Goal: Information Seeking & Learning: Find specific fact

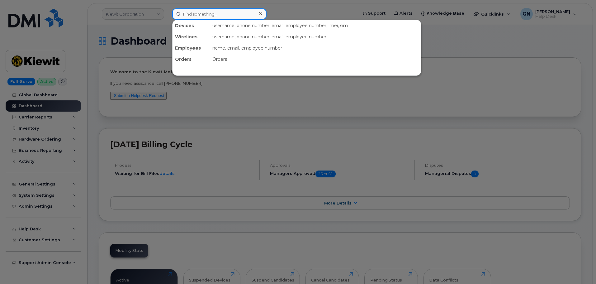
click at [193, 17] on input at bounding box center [219, 13] width 94 height 11
paste input "9719302470"
type input "9719302470"
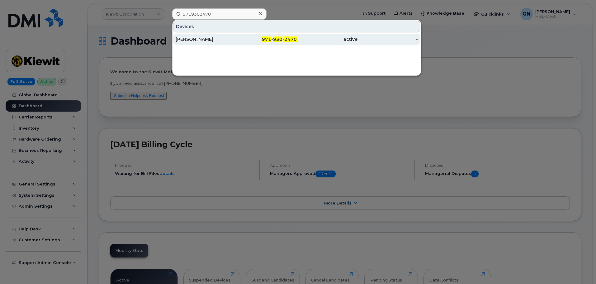
click at [235, 41] on div "JOSEPH AZER" at bounding box center [206, 39] width 61 height 6
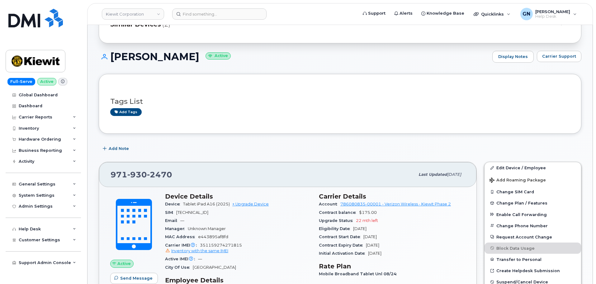
scroll to position [31, 0]
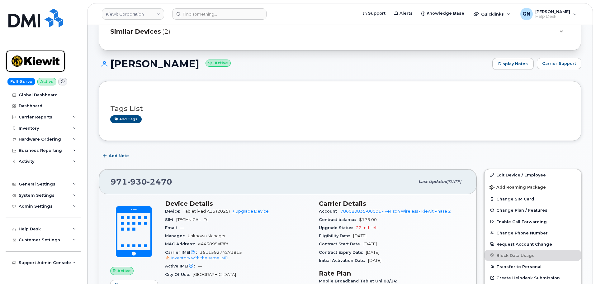
click at [39, 55] on img at bounding box center [36, 61] width 48 height 18
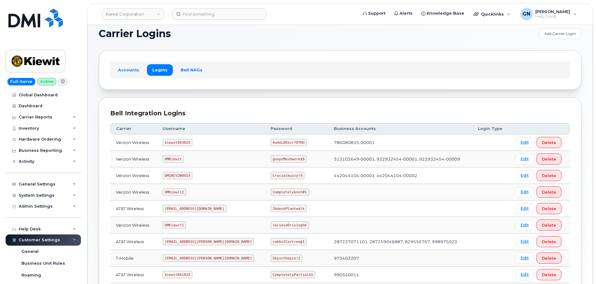
scroll to position [31, 0]
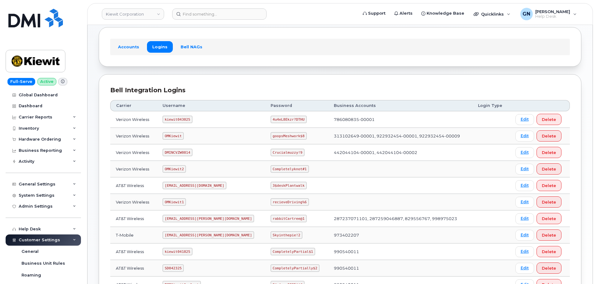
click at [180, 118] on code "kiewit043025" at bounding box center [178, 119] width 30 height 7
copy code "kiewit043025"
click at [273, 120] on code "4u4eL8Ekzr?DTHU" at bounding box center [289, 119] width 36 height 7
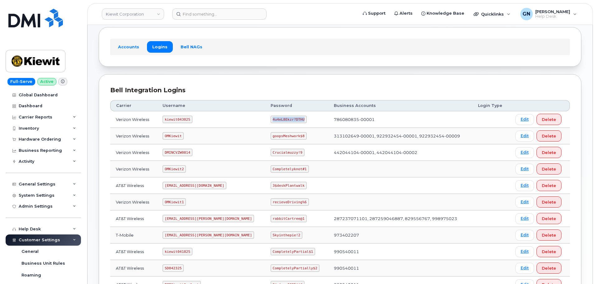
click at [273, 120] on code "4u4eL8Ekzr?DTHU" at bounding box center [289, 119] width 36 height 7
copy code "4u4eL8Ekzr?DTHU"
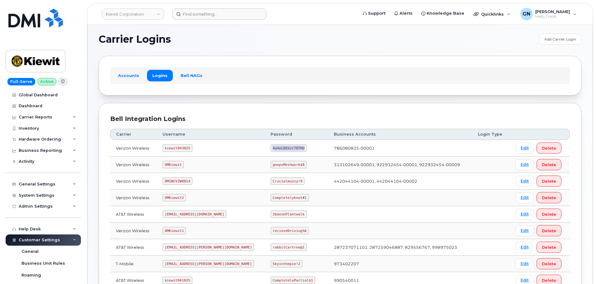
scroll to position [0, 0]
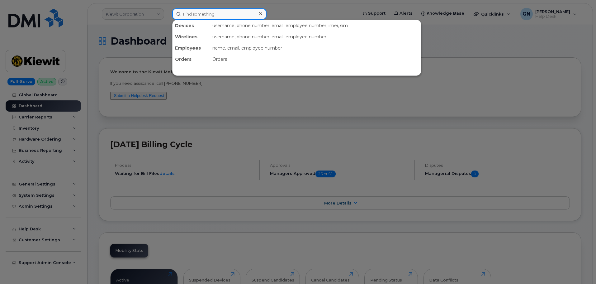
click at [204, 16] on input at bounding box center [219, 13] width 94 height 11
paste input "6187510027"
type input "6187510027"
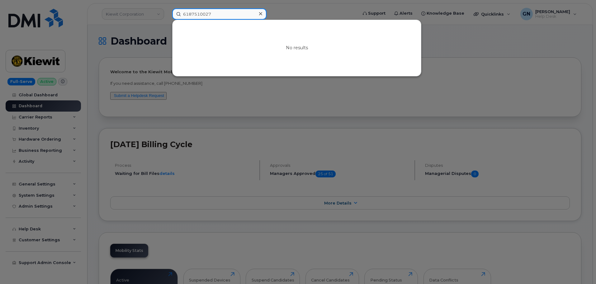
drag, startPoint x: 225, startPoint y: 15, endPoint x: 231, endPoint y: 15, distance: 5.3
click at [226, 15] on input "6187510027" at bounding box center [219, 13] width 94 height 11
click at [223, 16] on input "6187510027" at bounding box center [219, 13] width 94 height 11
paste input "6187510027"
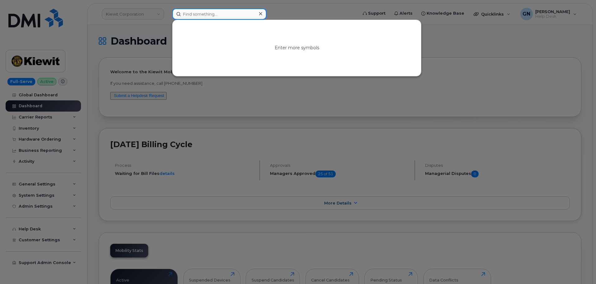
type input "6187510027"
click at [235, 80] on div at bounding box center [298, 142] width 596 height 284
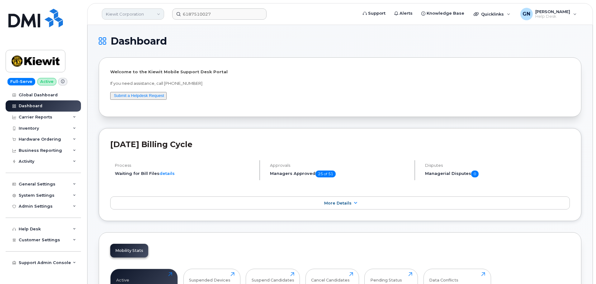
click at [142, 13] on link "Kiewit Corporation" at bounding box center [133, 13] width 62 height 11
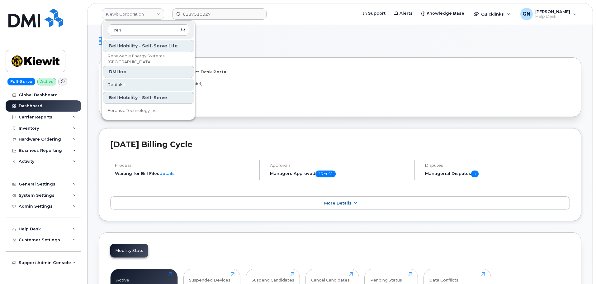
type input "ren"
click at [148, 84] on link "Rentokil" at bounding box center [149, 84] width 92 height 12
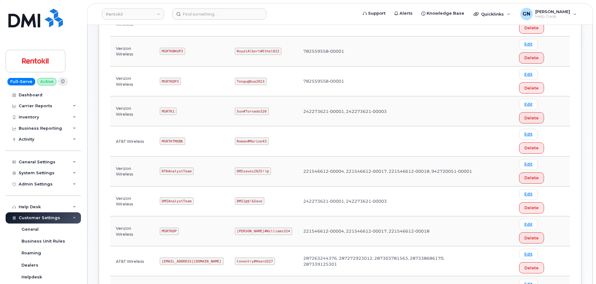
scroll to position [156, 0]
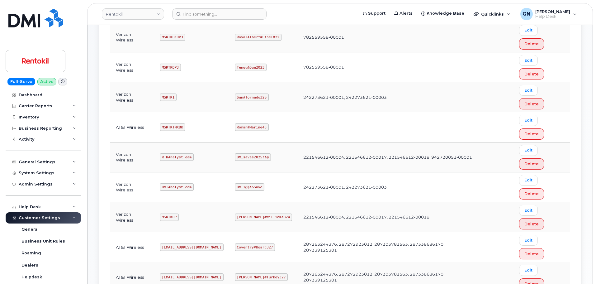
click at [178, 243] on code "[EMAIL_ADDRESS][DOMAIN_NAME]" at bounding box center [192, 246] width 64 height 7
copy code "[EMAIL_ADDRESS][DOMAIN_NAME]"
click at [263, 243] on code "Coventry#Hoard327" at bounding box center [255, 246] width 40 height 7
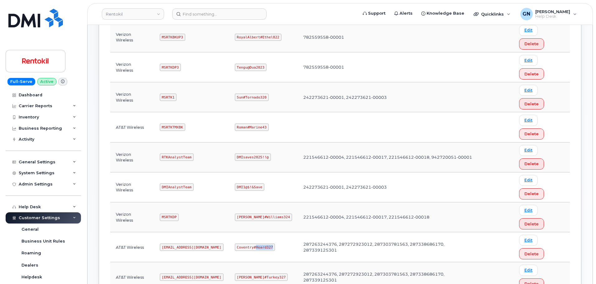
click at [263, 243] on code "Coventry#Hoard327" at bounding box center [255, 246] width 40 height 7
copy code "Coventry#Hoard327"
click at [174, 123] on code "MSRTKTMXBK" at bounding box center [173, 126] width 26 height 7
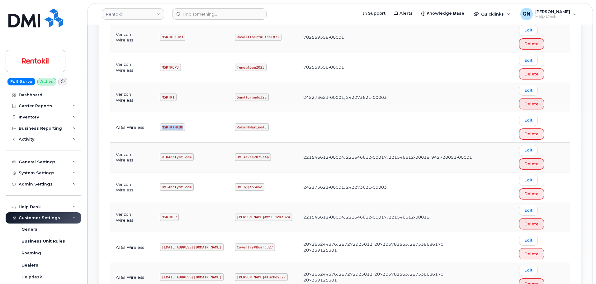
copy code "MSRTKTMXBK"
click at [249, 123] on code "Roman#Marine43" at bounding box center [252, 126] width 34 height 7
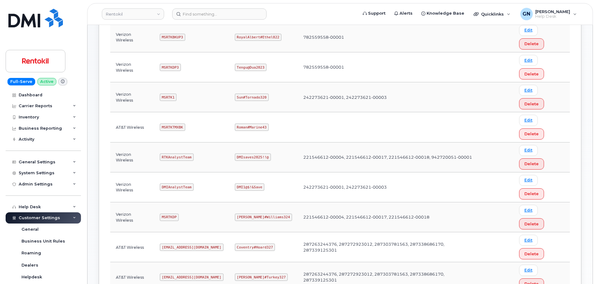
copy code "MSRTKTMX"
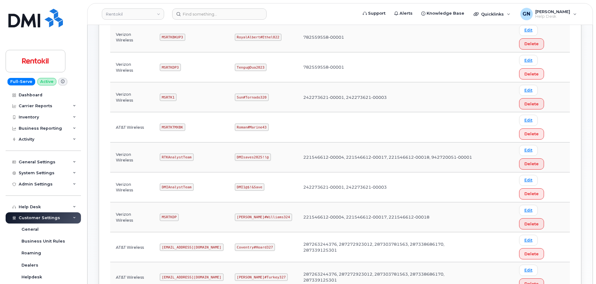
copy code "Butte#Tariffs43"
click at [175, 243] on code "Ms-rentokil@dminc.com" at bounding box center [192, 246] width 64 height 7
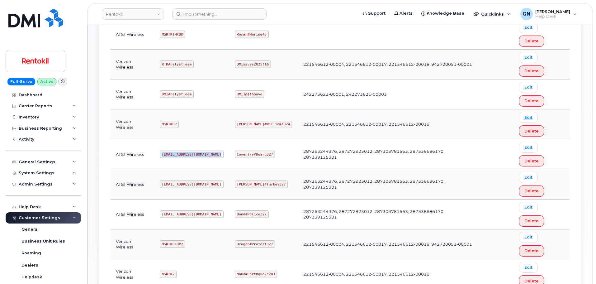
scroll to position [249, 0]
copy code "MSRTKTMX"
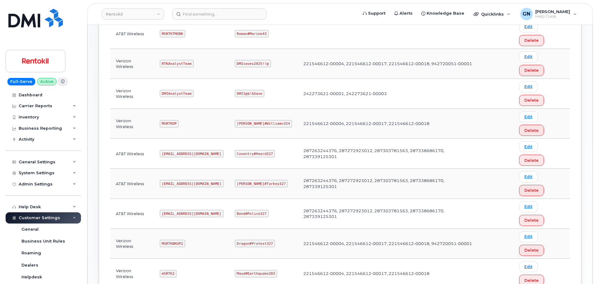
copy code "Butte#Tariffs43"
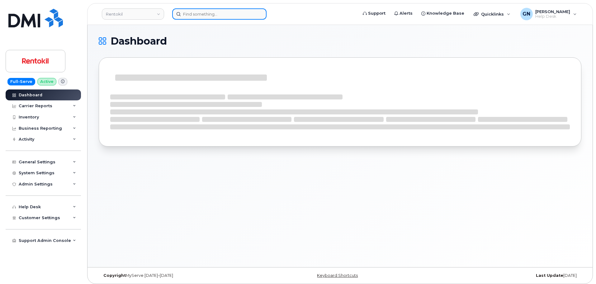
click at [239, 15] on input at bounding box center [219, 13] width 94 height 11
paste input "6187510027"
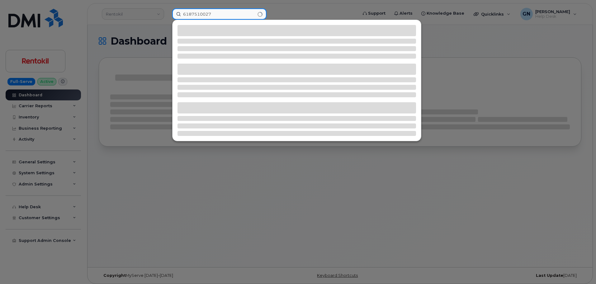
type input "6187510027"
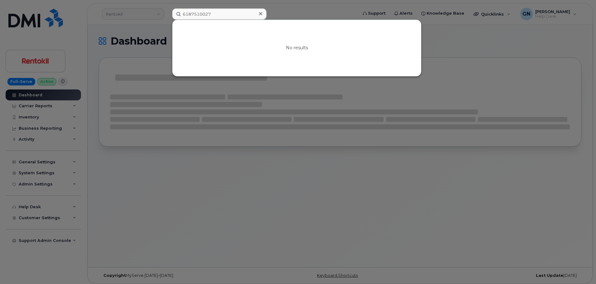
click at [261, 14] on div at bounding box center [260, 13] width 9 height 9
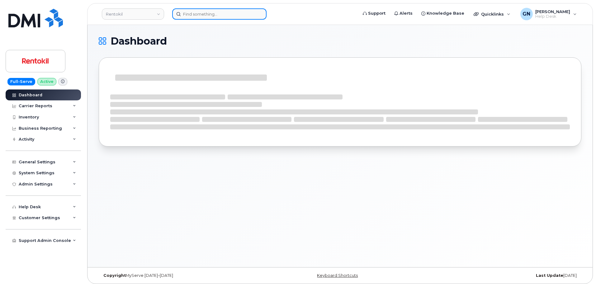
click at [210, 14] on input at bounding box center [219, 13] width 94 height 11
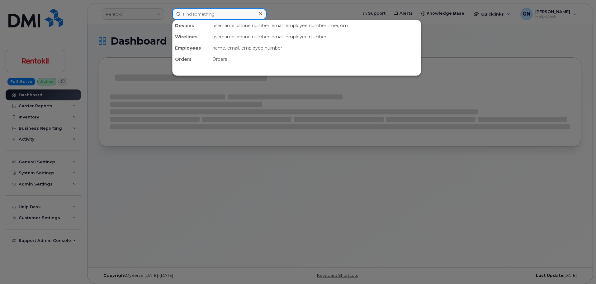
paste input "354933386104818"
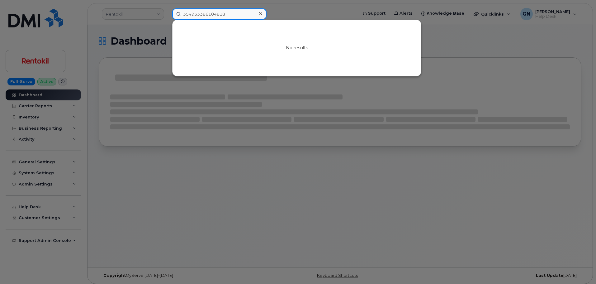
type input "354933386104818"
click at [261, 15] on icon at bounding box center [260, 13] width 3 height 5
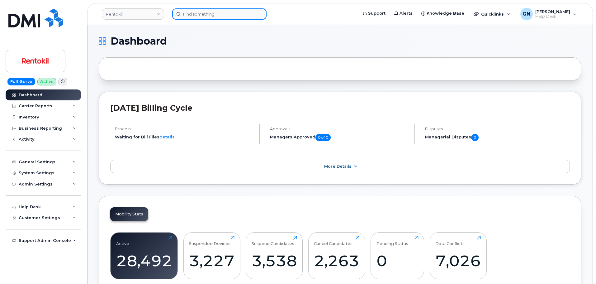
paste input "[PHONE_NUMBER]"
click at [194, 17] on input "[PHONE_NUMBER]" at bounding box center [219, 13] width 94 height 11
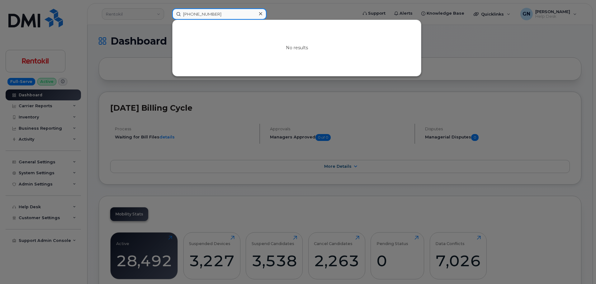
type input "[PHONE_NUMBER]"
